Goal: Task Accomplishment & Management: Use online tool/utility

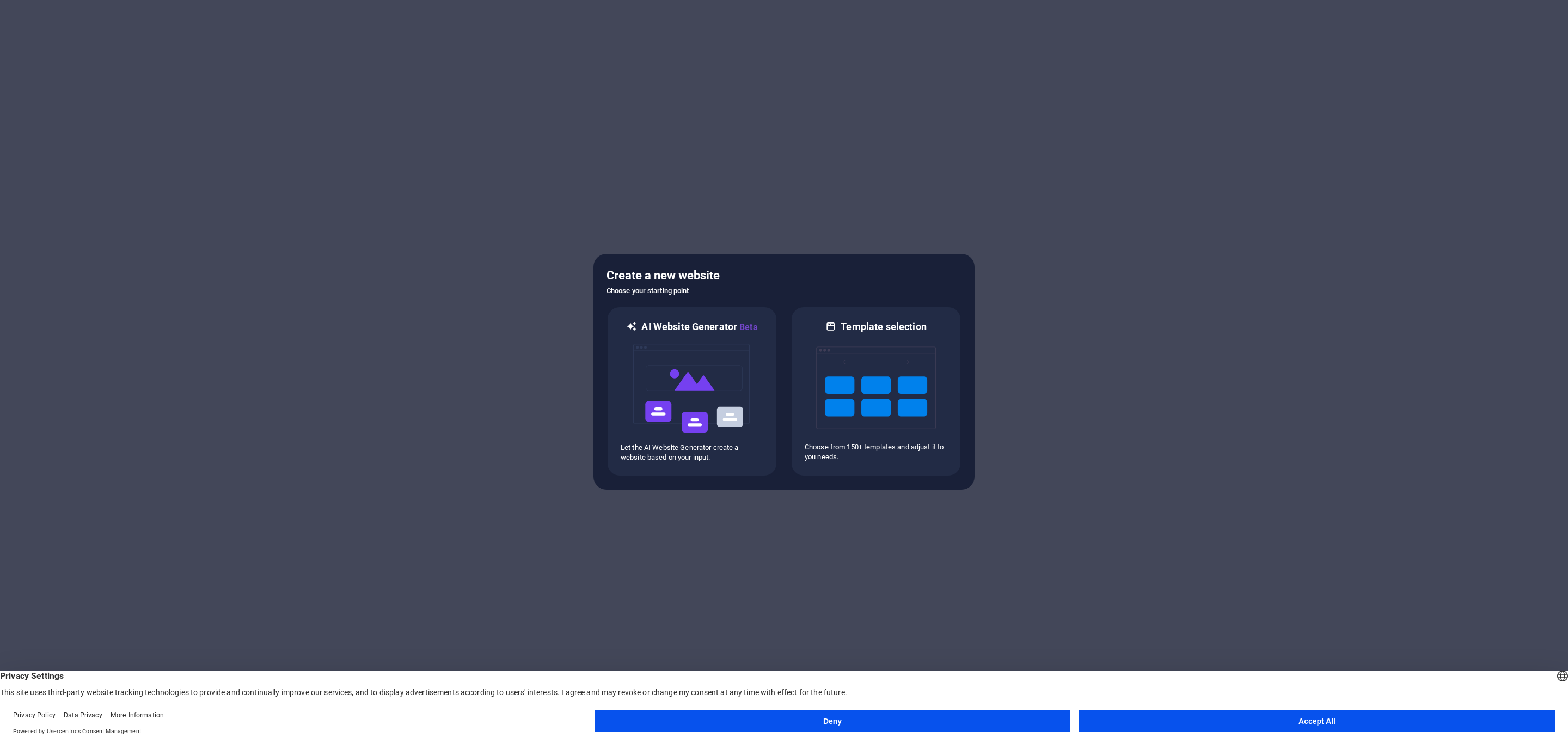
click at [1194, 735] on div "Deny Accept All" at bounding box center [1075, 723] width 960 height 26
click at [1190, 719] on button "Accept All" at bounding box center [1317, 721] width 476 height 22
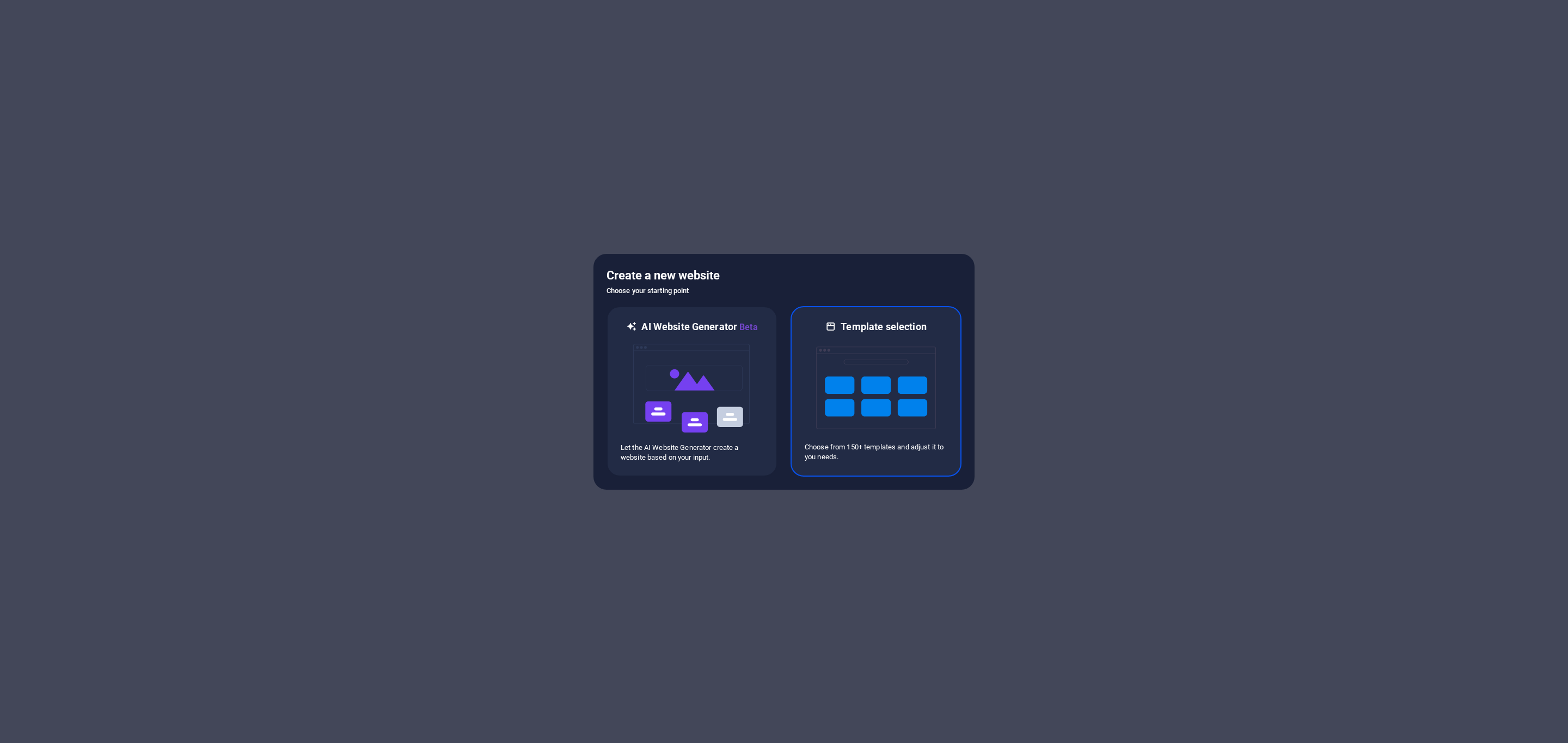
click at [908, 404] on img at bounding box center [876, 387] width 120 height 109
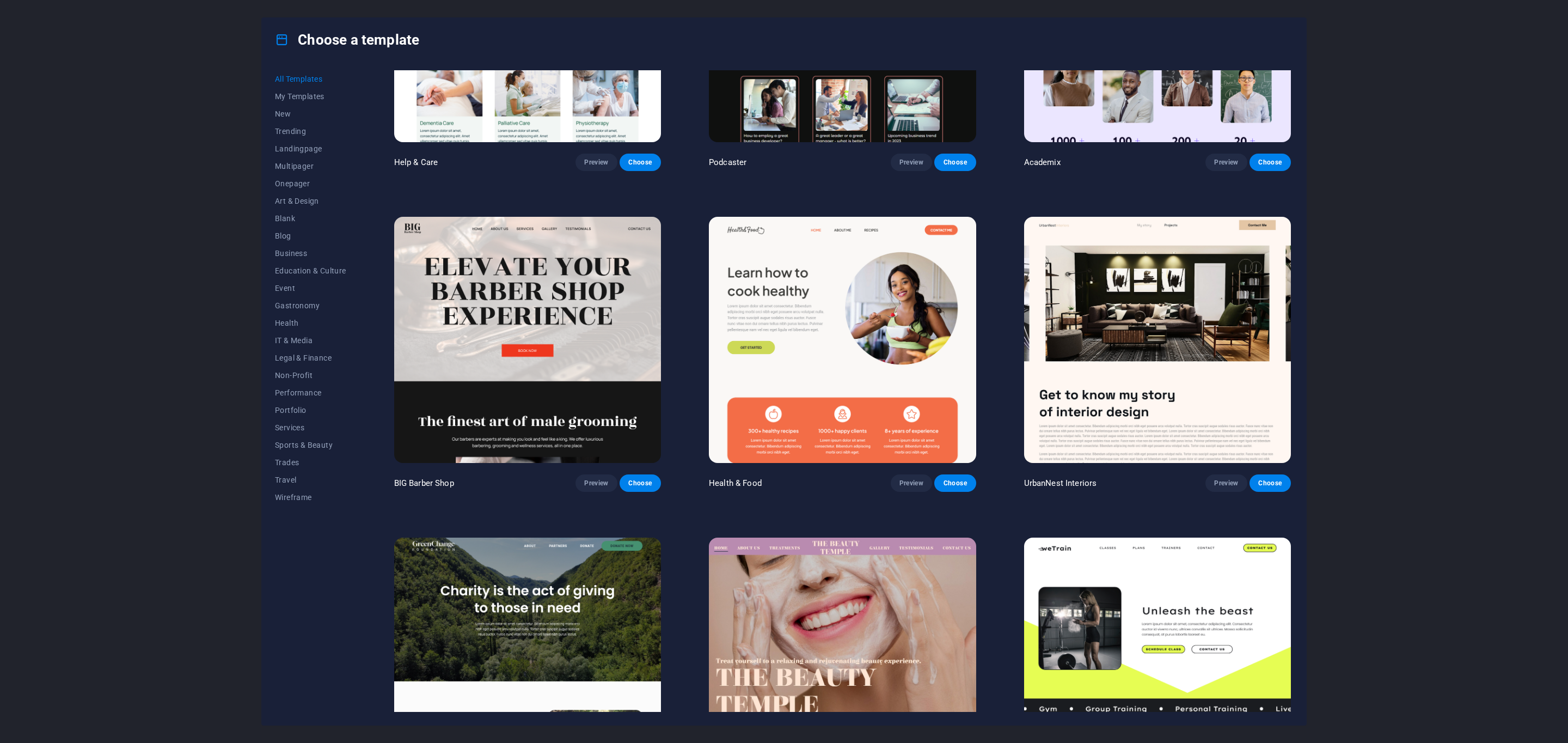
scroll to position [1462, 0]
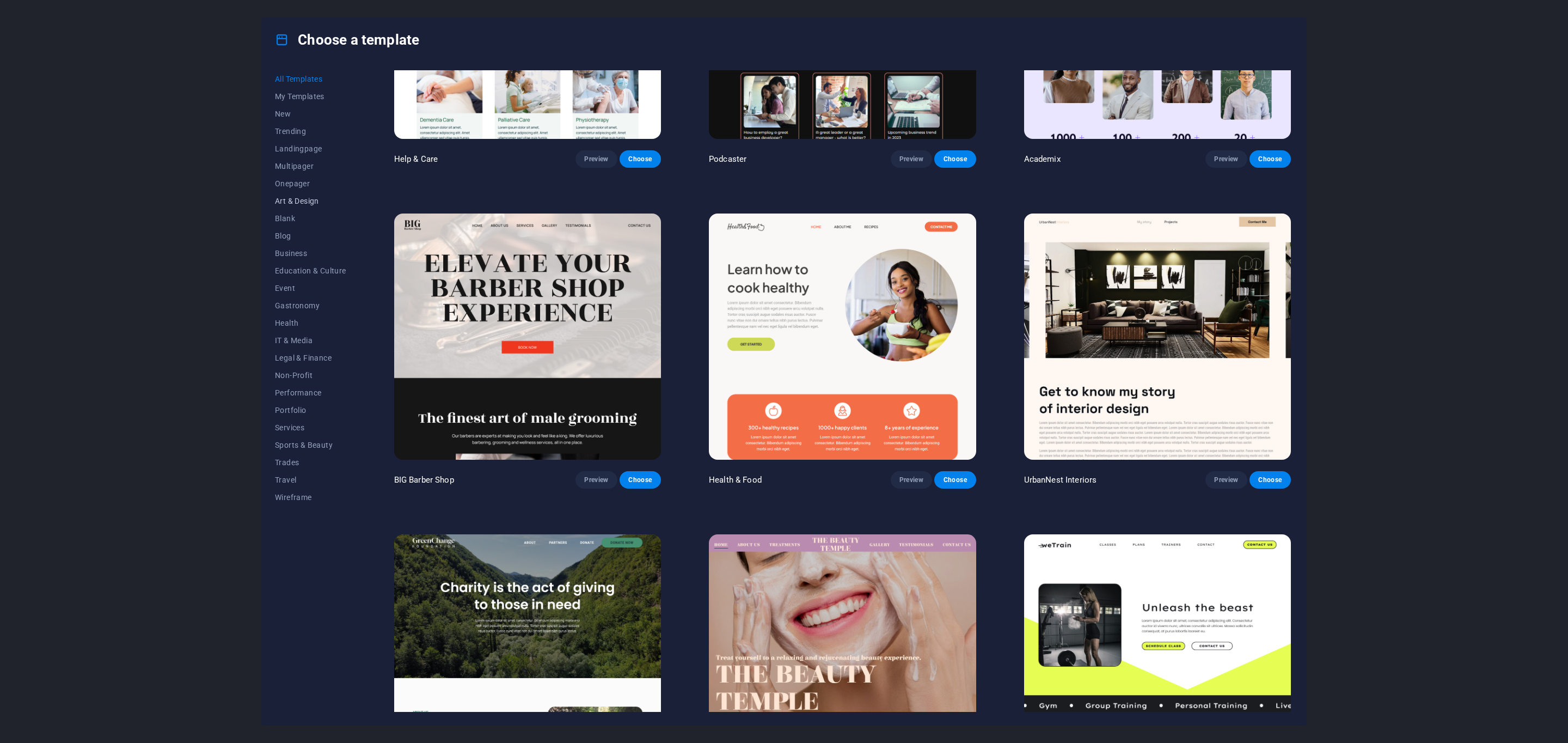
click at [281, 200] on span "Art & Design" at bounding box center [311, 201] width 71 height 9
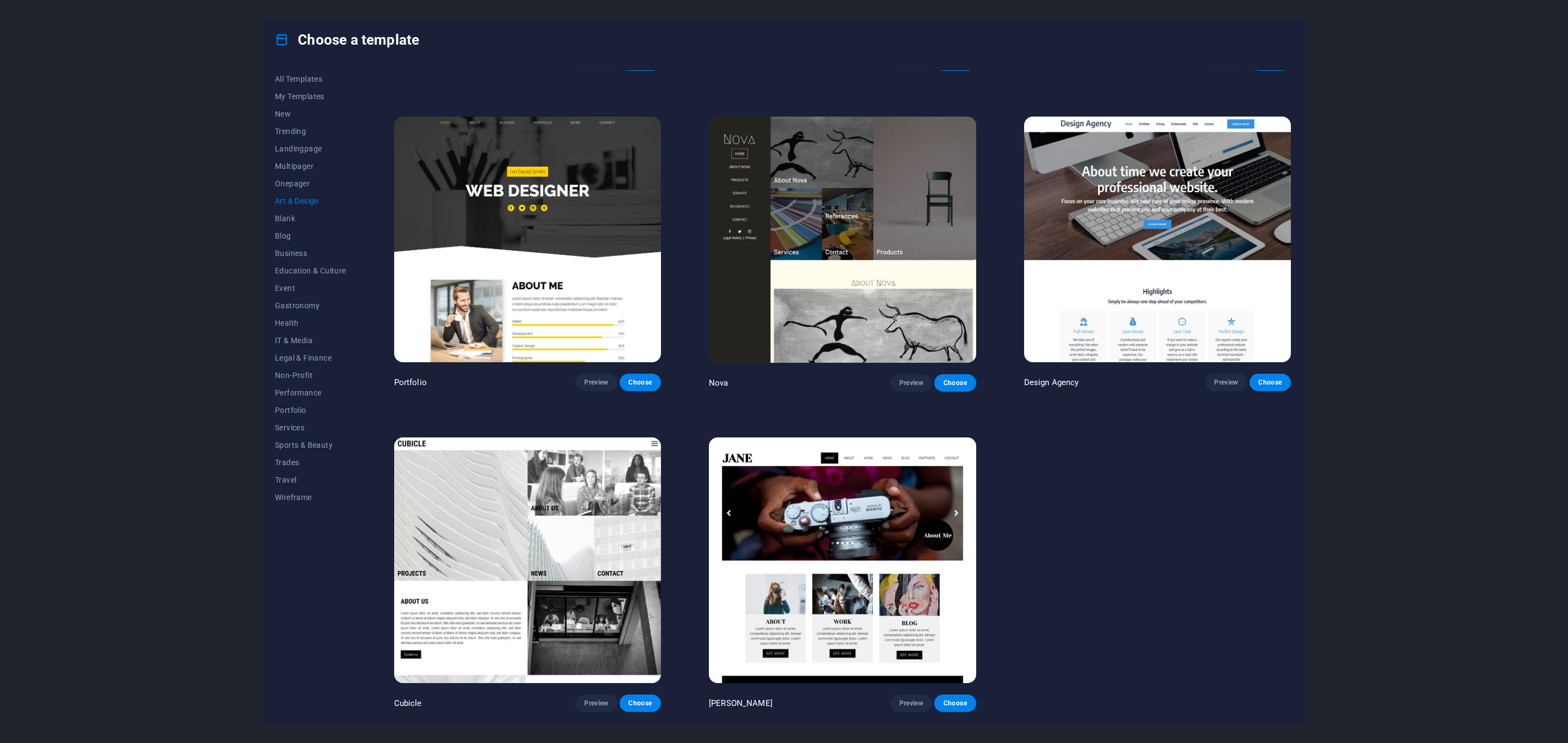
scroll to position [911, 0]
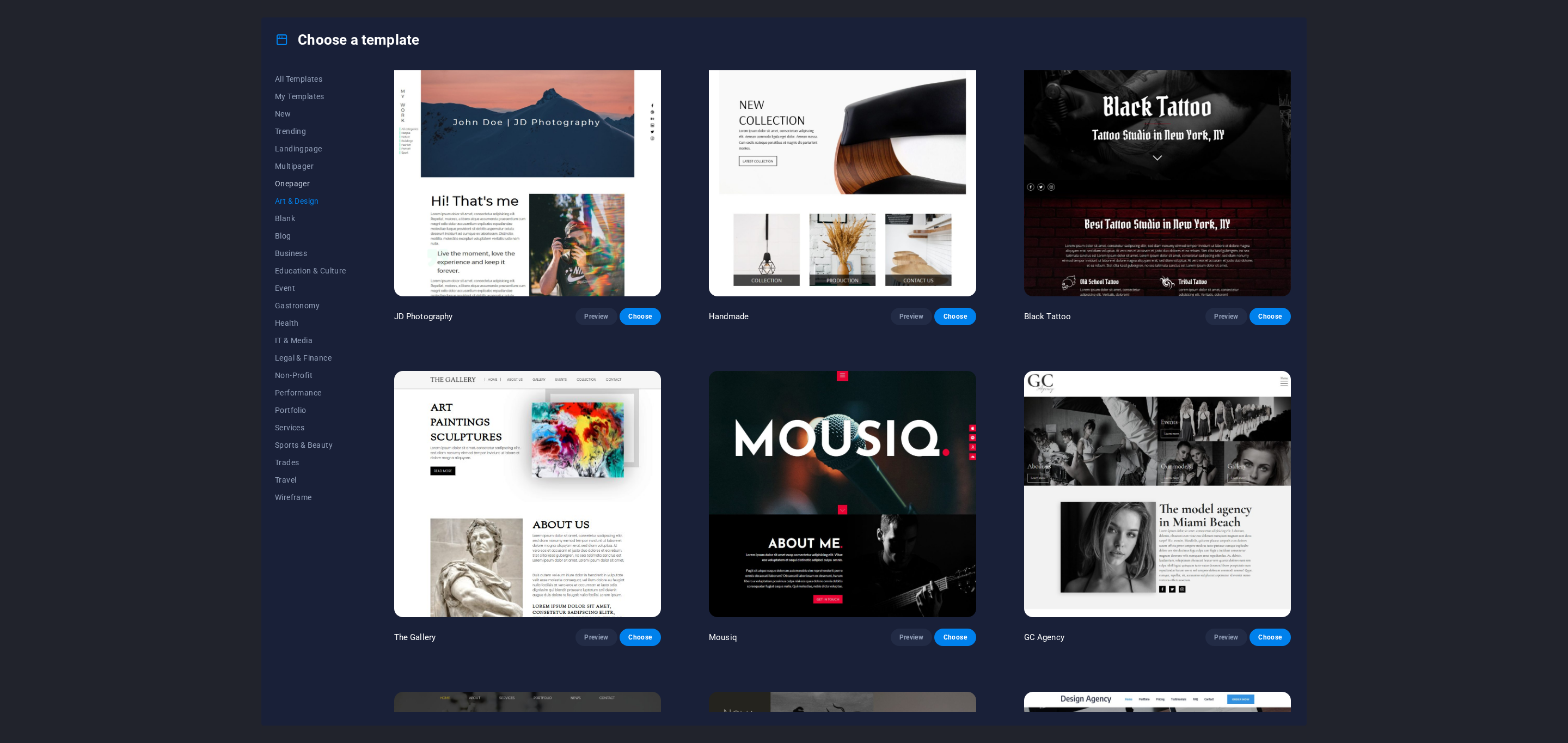
click at [305, 185] on span "Onepager" at bounding box center [311, 184] width 71 height 9
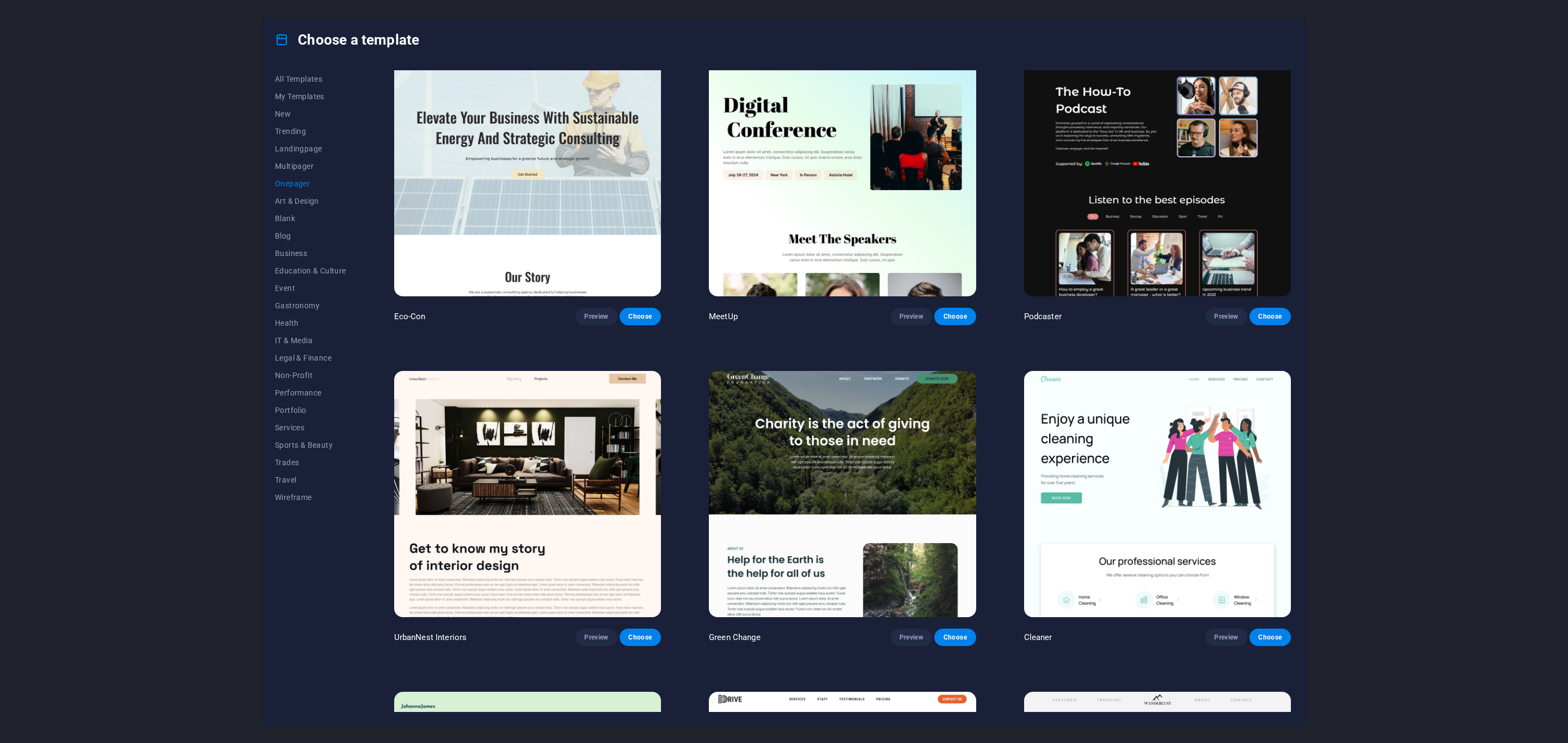
scroll to position [3536, 0]
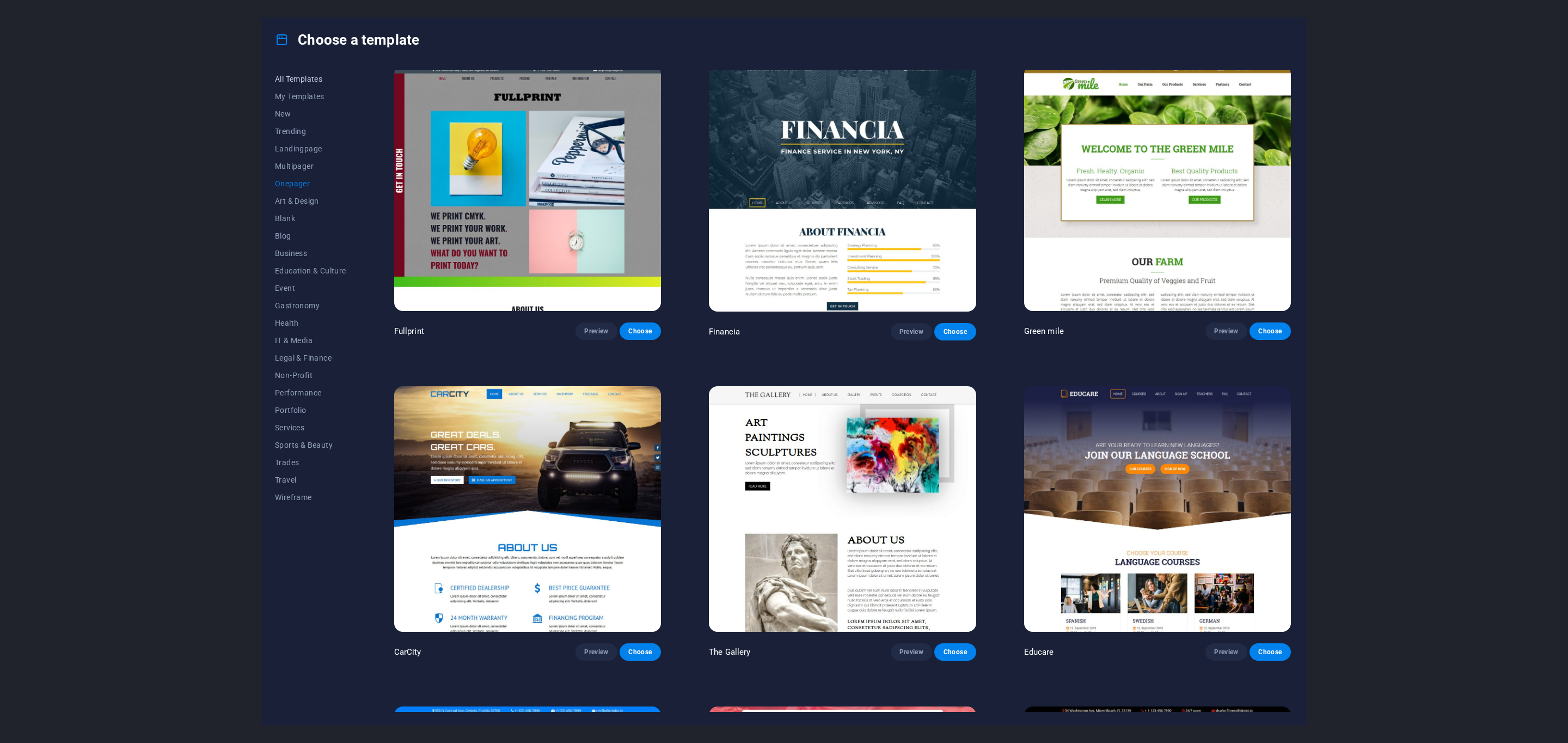
click at [297, 86] on button "All Templates" at bounding box center [311, 79] width 71 height 18
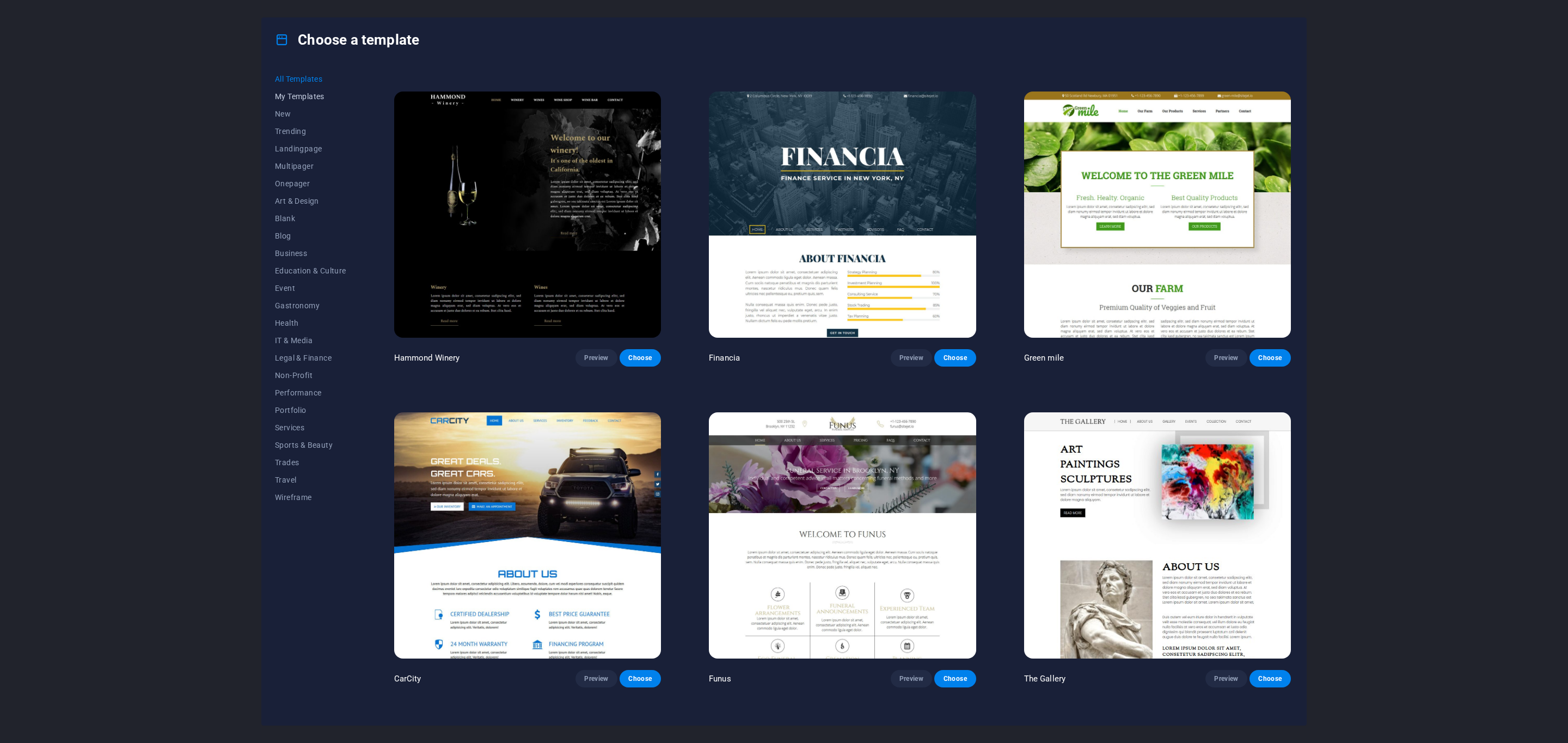
click at [297, 99] on span "My Templates" at bounding box center [311, 96] width 71 height 9
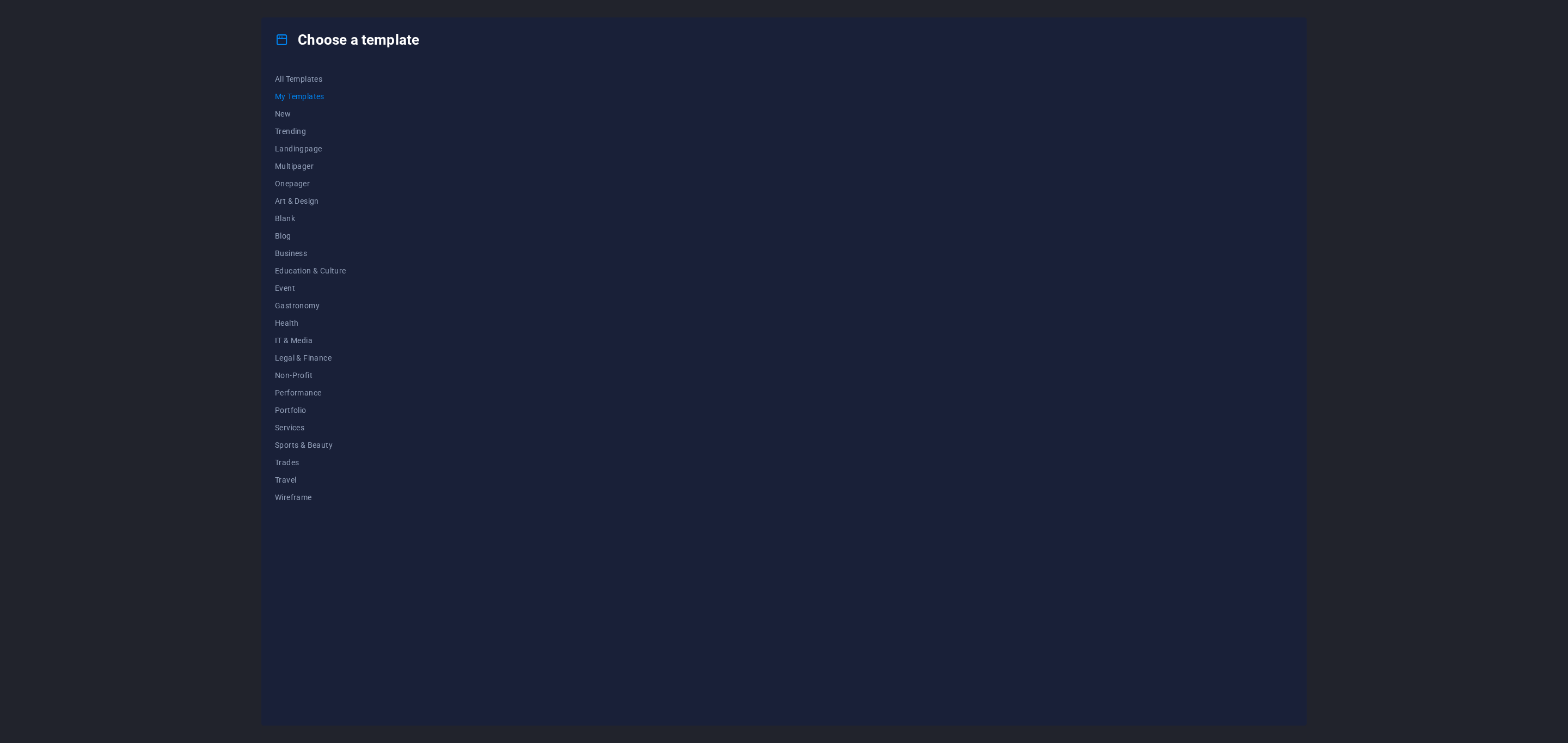
scroll to position [0, 0]
click at [308, 119] on button "New" at bounding box center [311, 114] width 71 height 18
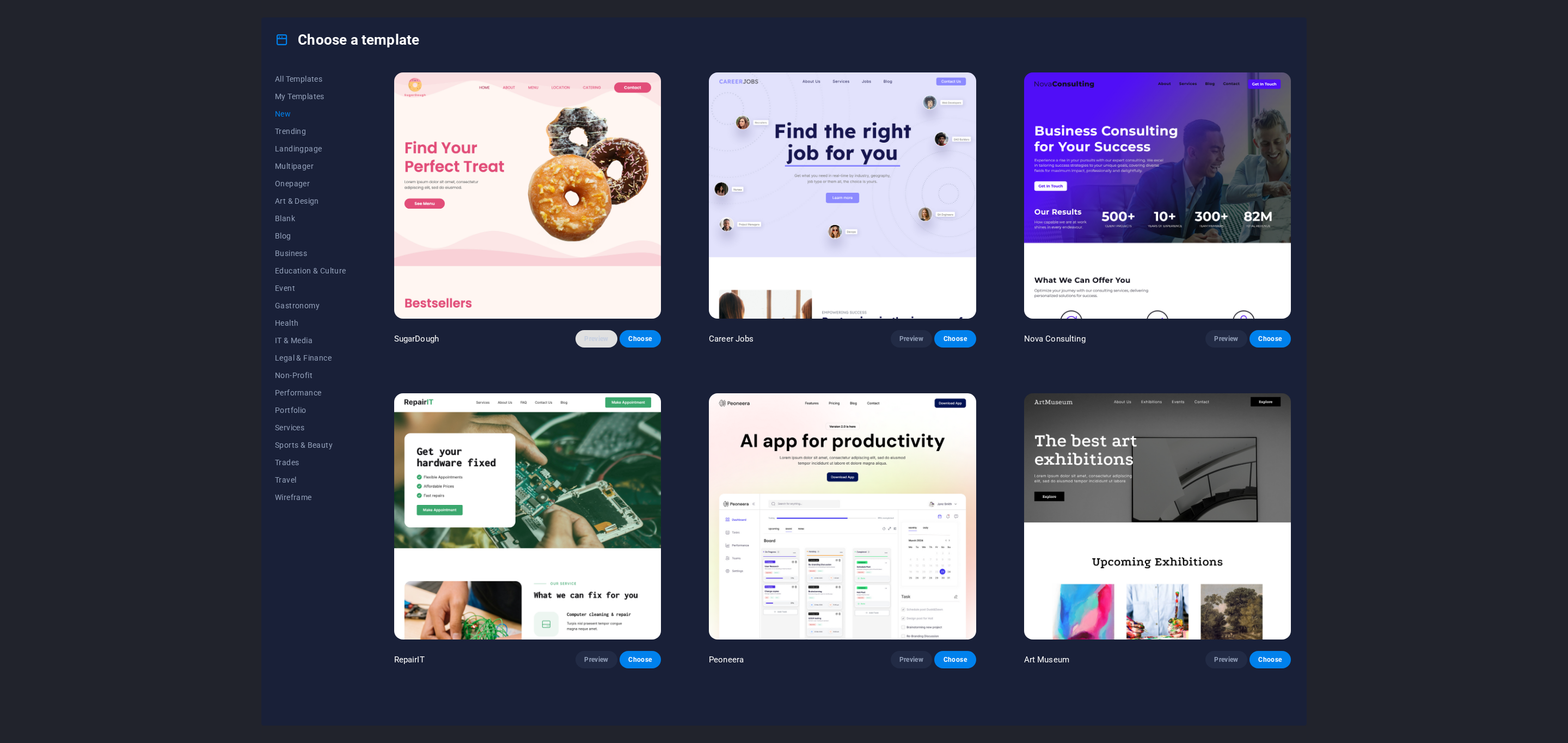
click at [606, 341] on button "Preview" at bounding box center [596, 339] width 41 height 18
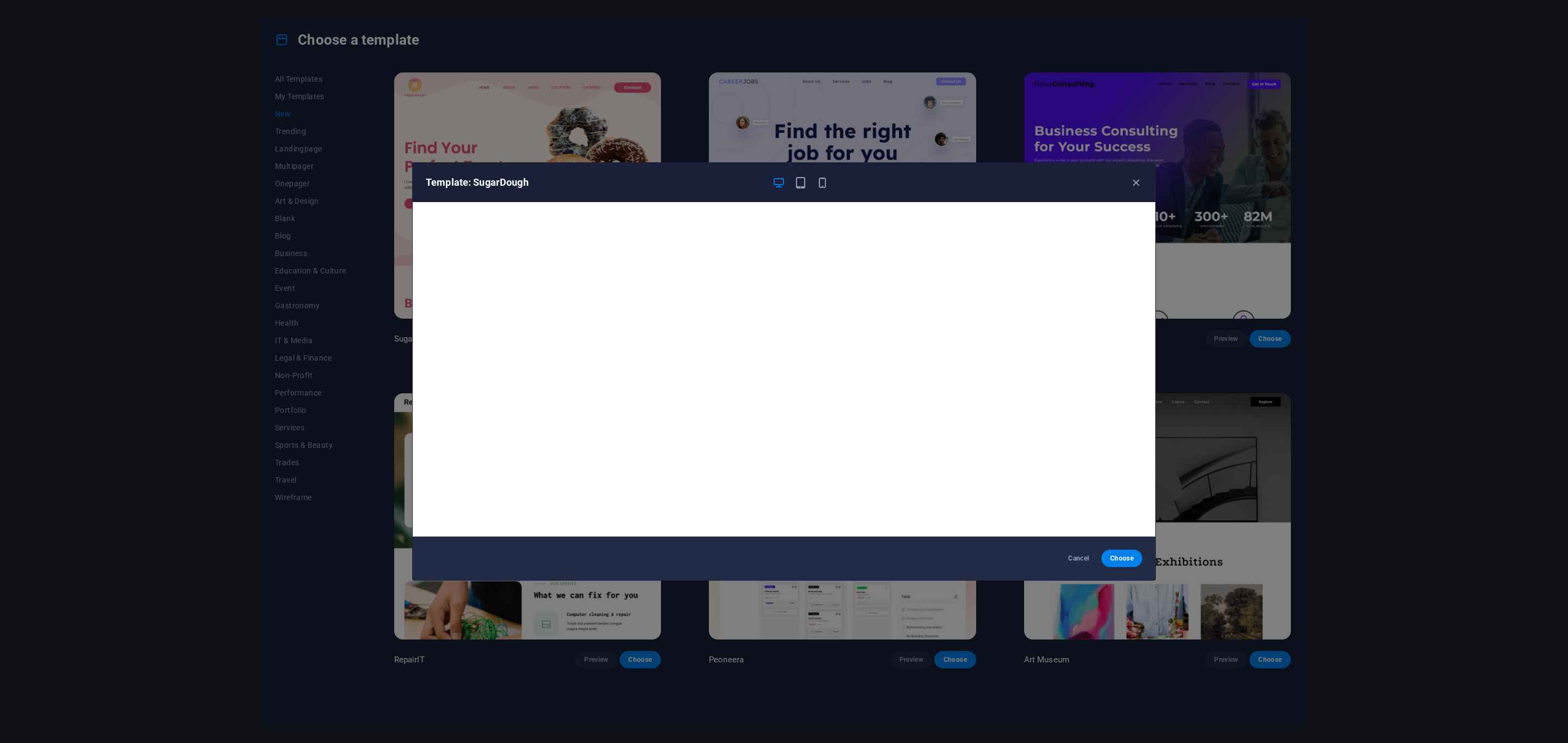
click at [1148, 185] on div "Template: SugarDough" at bounding box center [784, 183] width 743 height 39
click at [1130, 184] on icon "button" at bounding box center [1136, 183] width 12 height 12
